Goal: Task Accomplishment & Management: Use online tool/utility

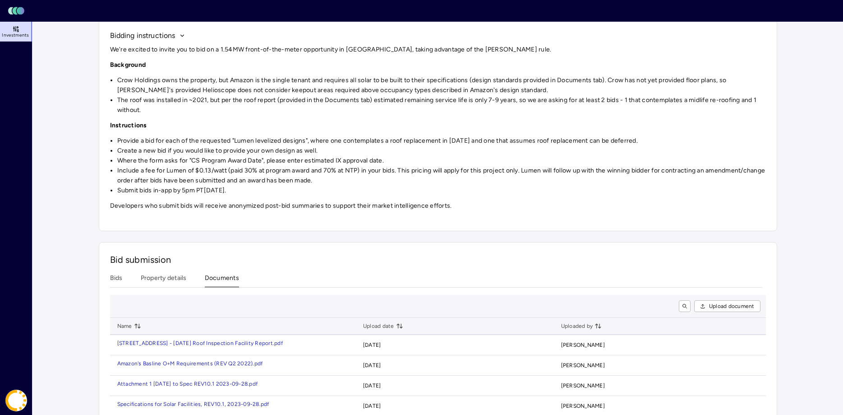
scroll to position [63, 0]
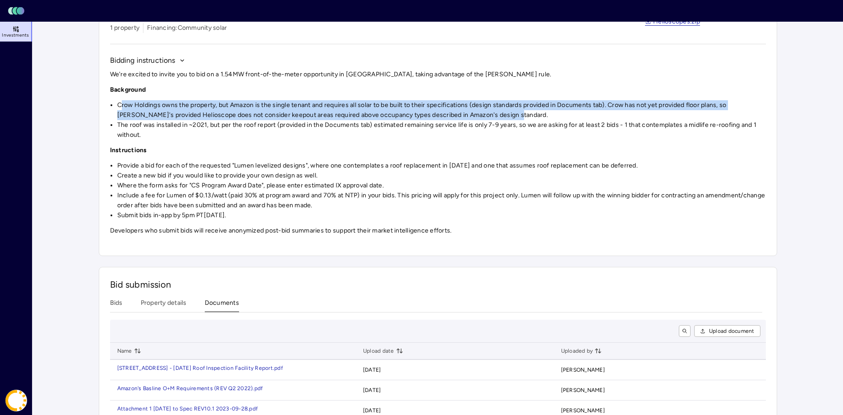
drag, startPoint x: 124, startPoint y: 105, endPoint x: 504, endPoint y: 120, distance: 380.7
click at [504, 120] on li "Crow Holdings owns the property, but Amazon is the single tenant and requires a…" at bounding box center [441, 110] width 649 height 20
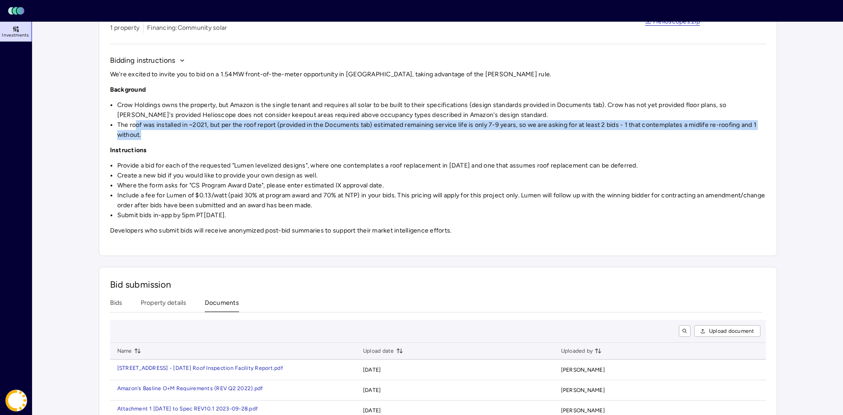
drag, startPoint x: 135, startPoint y: 127, endPoint x: 232, endPoint y: 131, distance: 96.2
click at [232, 131] on li "The roof was installed in ~2021, but per the roof report (provided in the Docum…" at bounding box center [441, 130] width 649 height 20
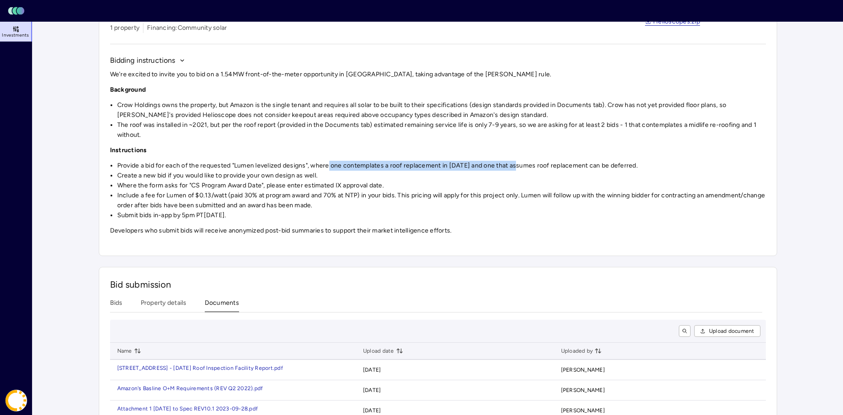
drag, startPoint x: 329, startPoint y: 163, endPoint x: 326, endPoint y: 189, distance: 25.9
click at [516, 165] on li "Provide a bid for each of the requested "Lumen levelized designs", where one co…" at bounding box center [441, 166] width 649 height 10
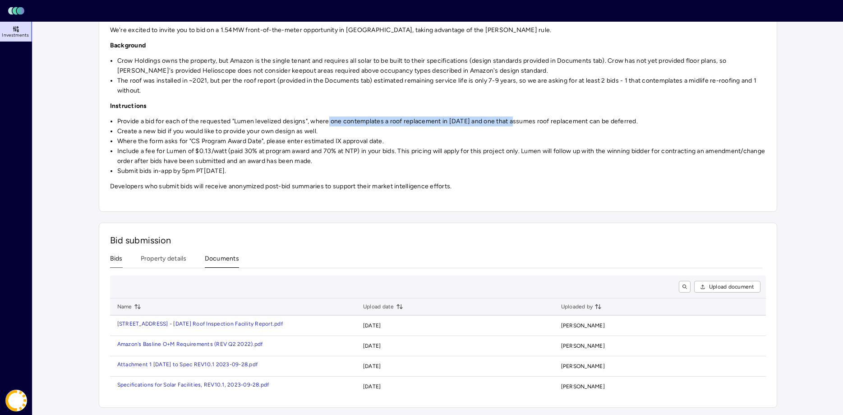
click at [118, 262] on button "Bids" at bounding box center [116, 261] width 13 height 14
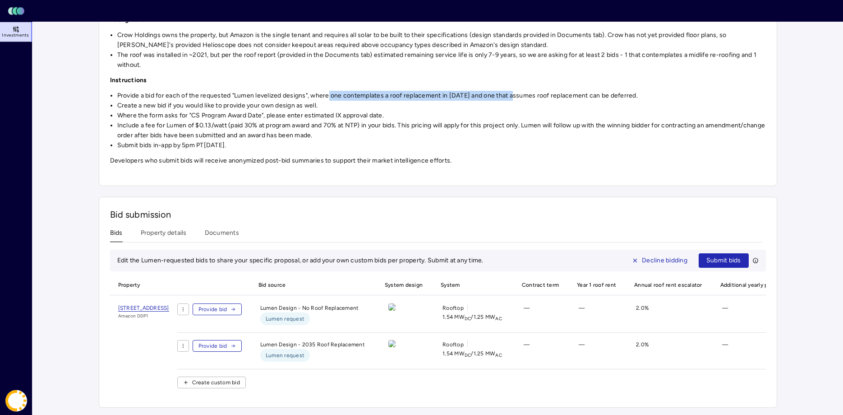
scroll to position [137, 0]
click at [227, 310] on span "Provide bid" at bounding box center [213, 309] width 29 height 9
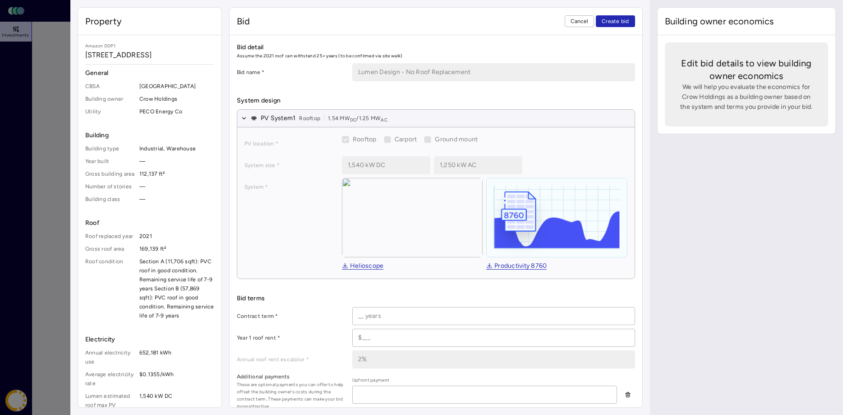
scroll to position [20, 0]
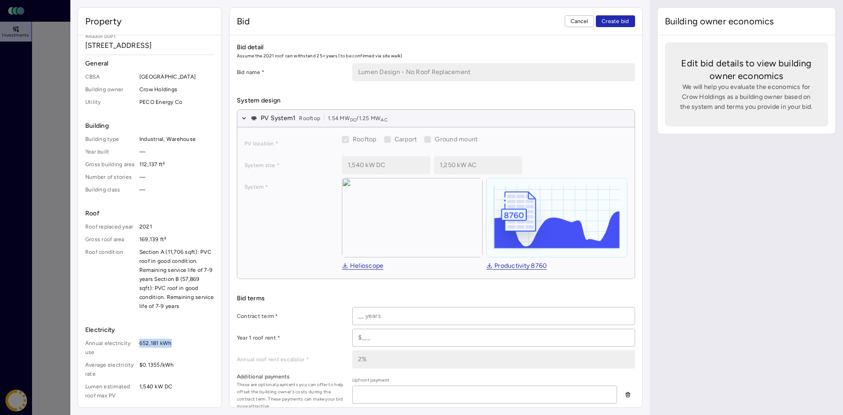
drag, startPoint x: 171, startPoint y: 342, endPoint x: 140, endPoint y: 343, distance: 30.7
click at [140, 343] on span "652,181 kWh" at bounding box center [176, 347] width 75 height 18
drag, startPoint x: 173, startPoint y: 366, endPoint x: 141, endPoint y: 366, distance: 31.6
click at [141, 366] on span "$0.1355/kWh" at bounding box center [176, 369] width 75 height 18
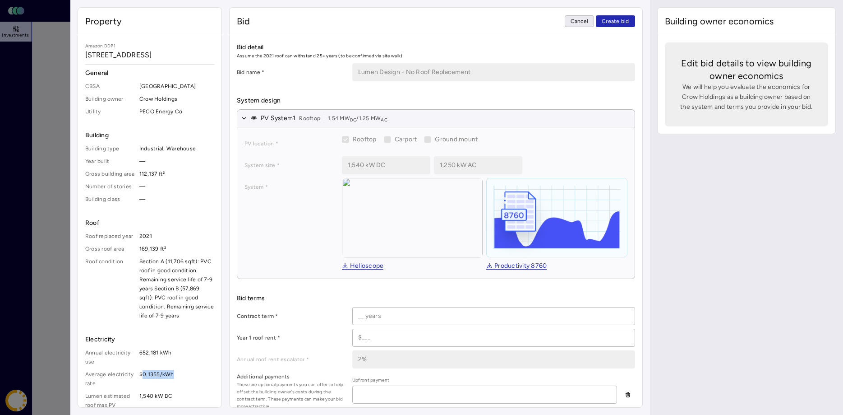
click at [573, 22] on span "Cancel" at bounding box center [580, 21] width 18 height 9
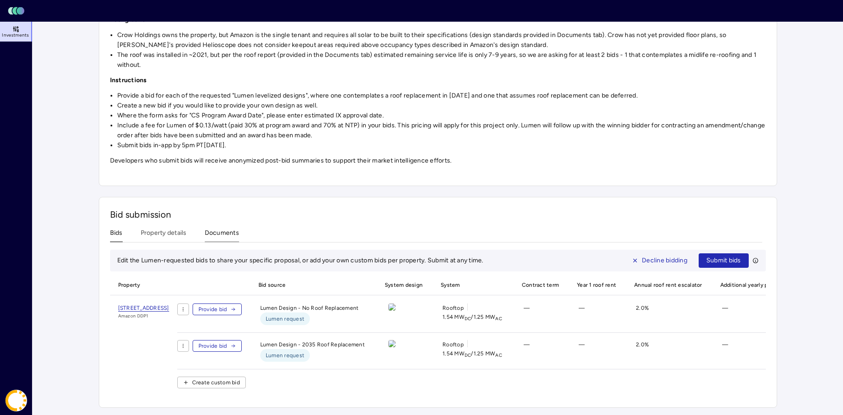
click at [217, 232] on div "Bid submission Bids Property details Documents Edit the Lumen-requested bids to…" at bounding box center [438, 302] width 679 height 211
